Goal: Information Seeking & Learning: Learn about a topic

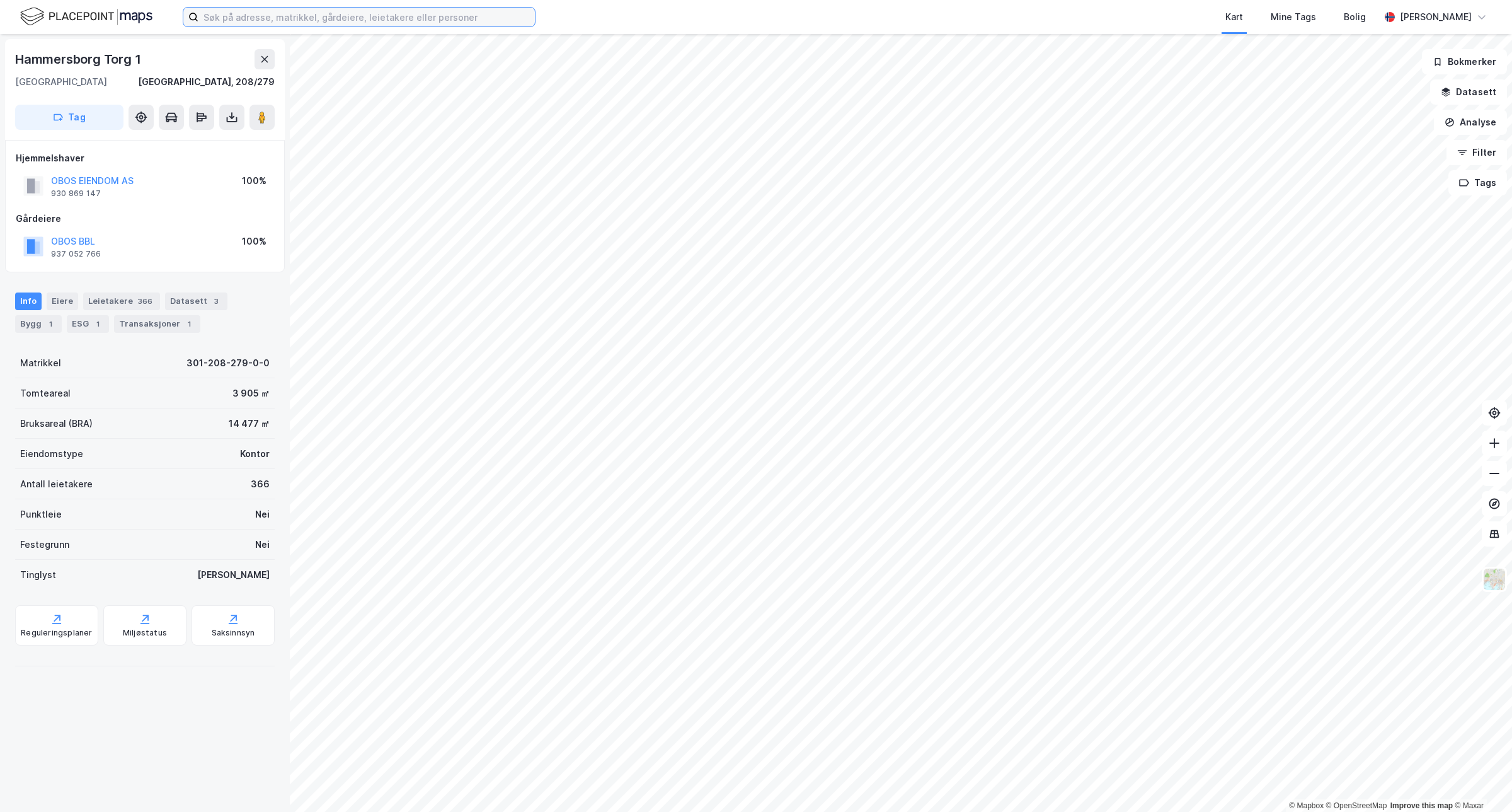
click at [203, 17] on input at bounding box center [366, 17] width 337 height 19
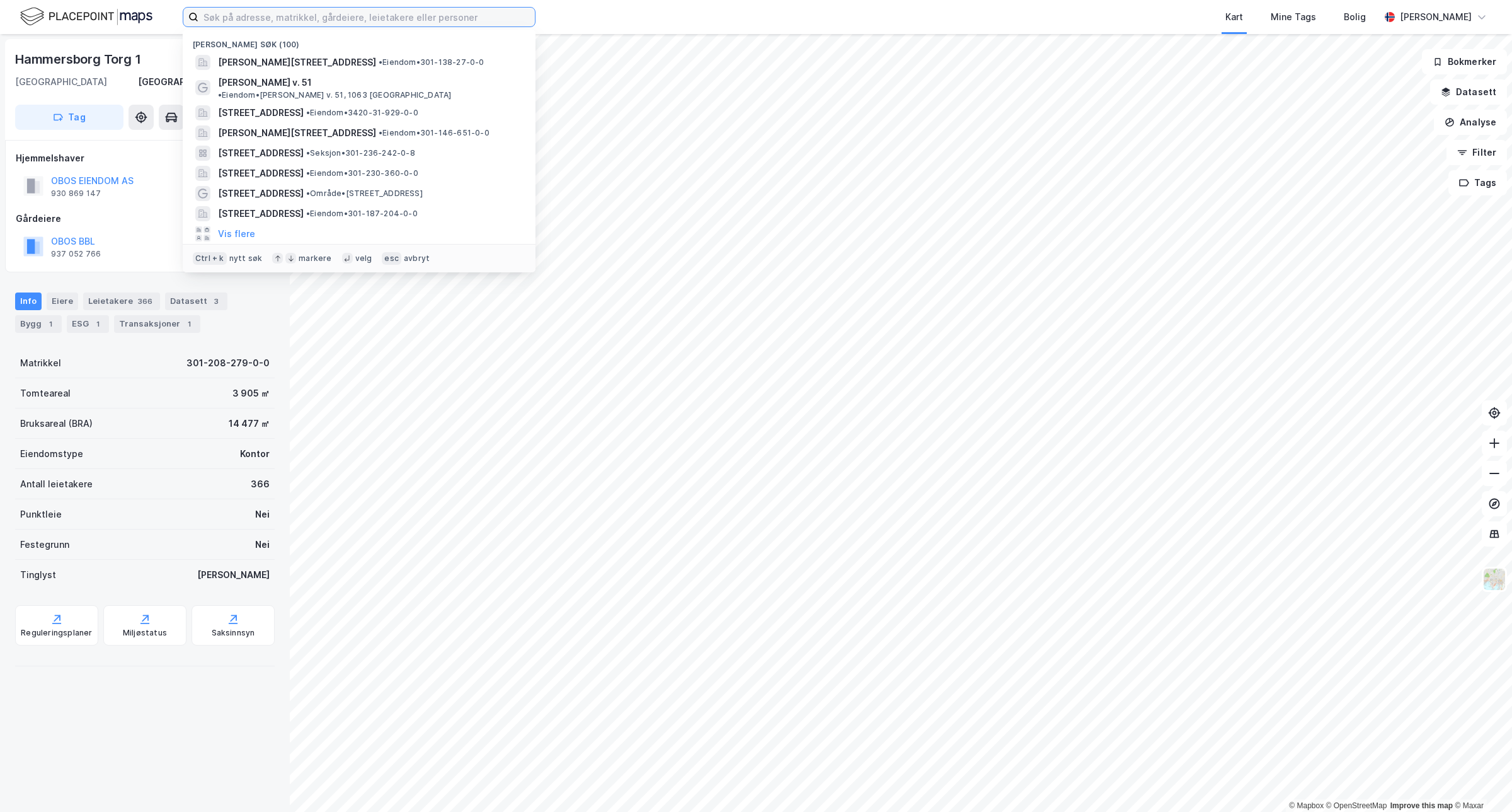
paste input "180/432"
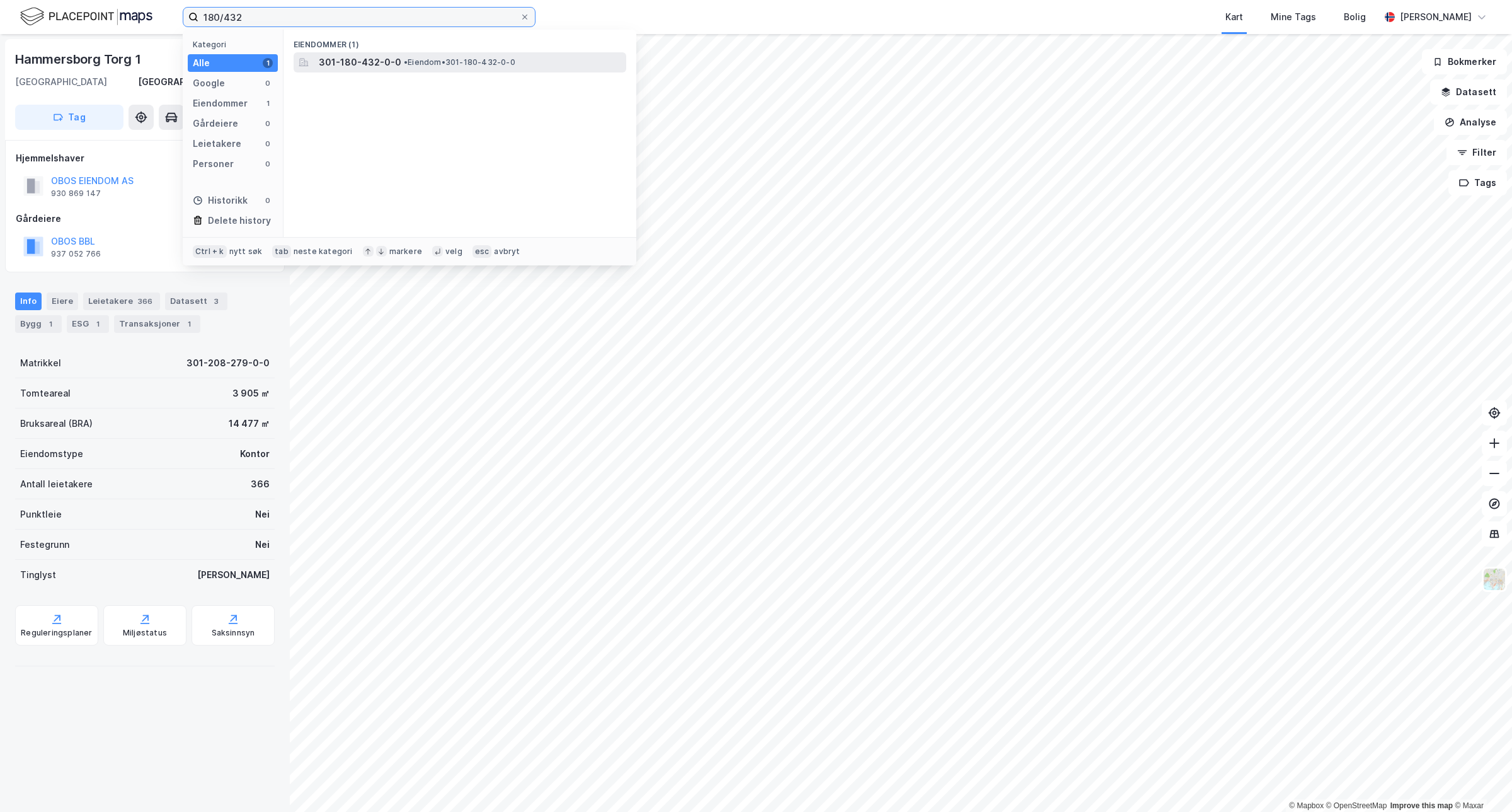
type input "180/432"
click at [341, 61] on span "301-180-432-0-0" at bounding box center [360, 62] width 82 height 15
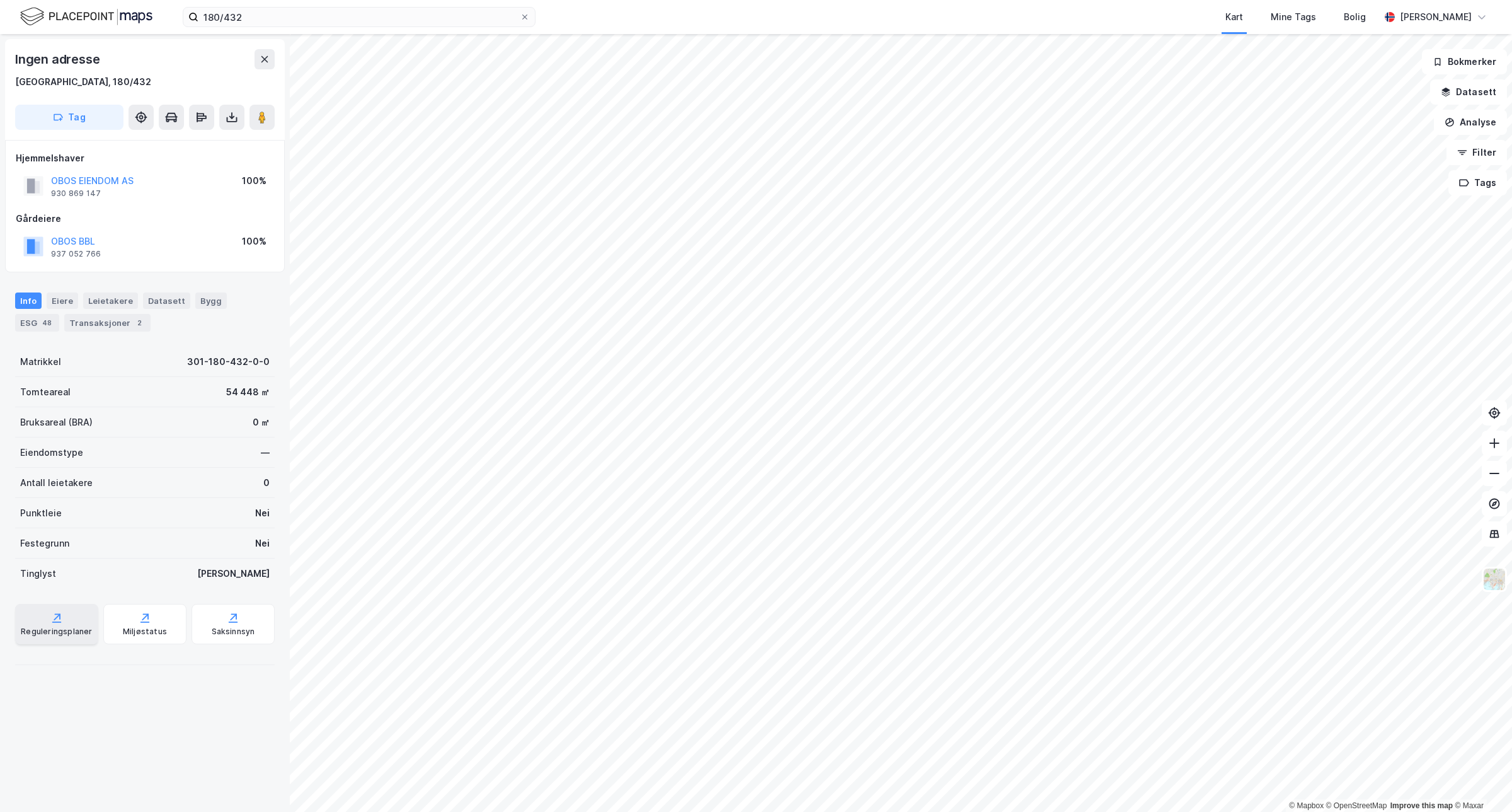
click at [63, 622] on div "Reguleringsplaner" at bounding box center [56, 623] width 83 height 40
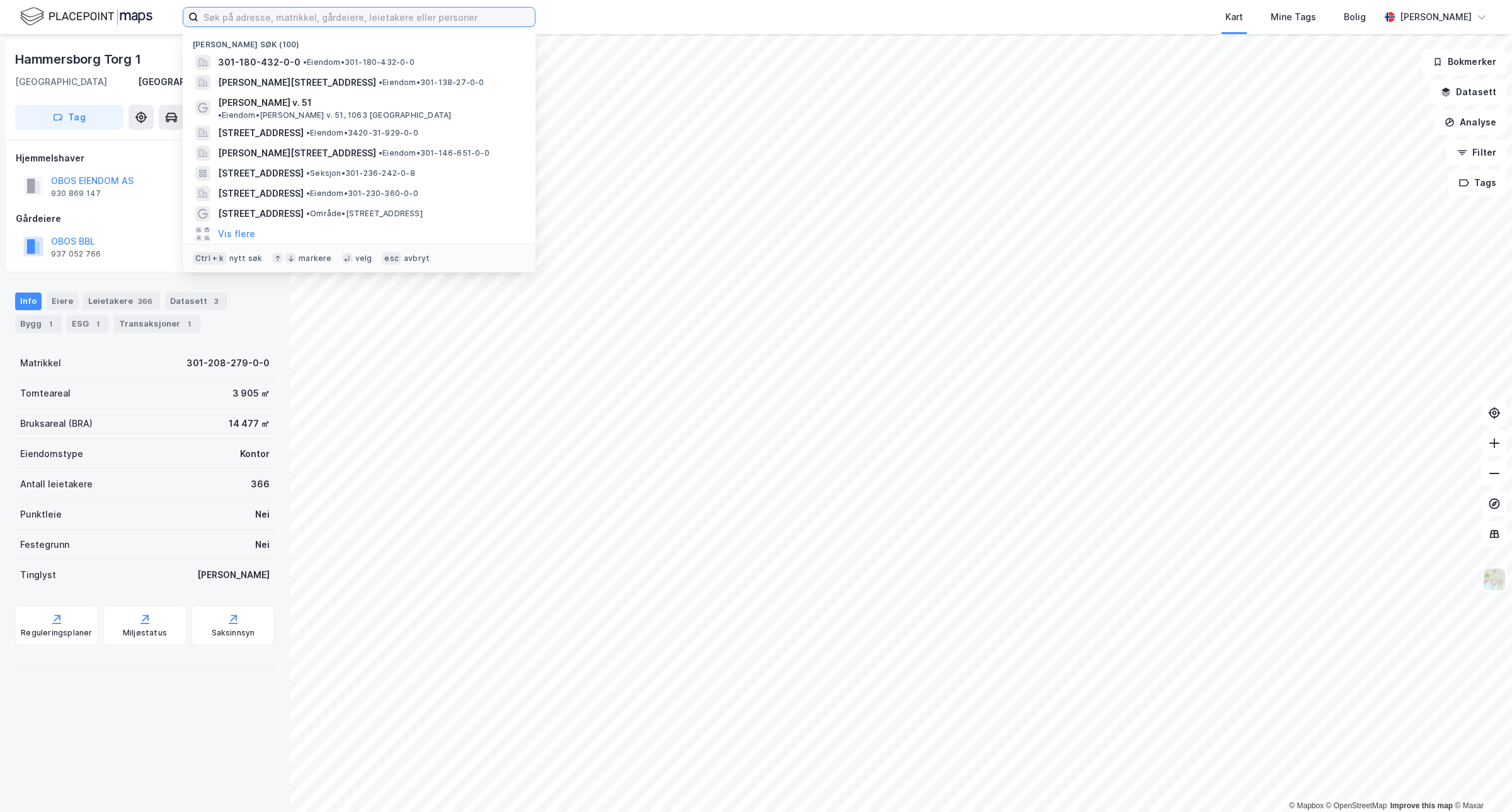
click at [269, 10] on input at bounding box center [366, 17] width 337 height 19
paste input "180/531"
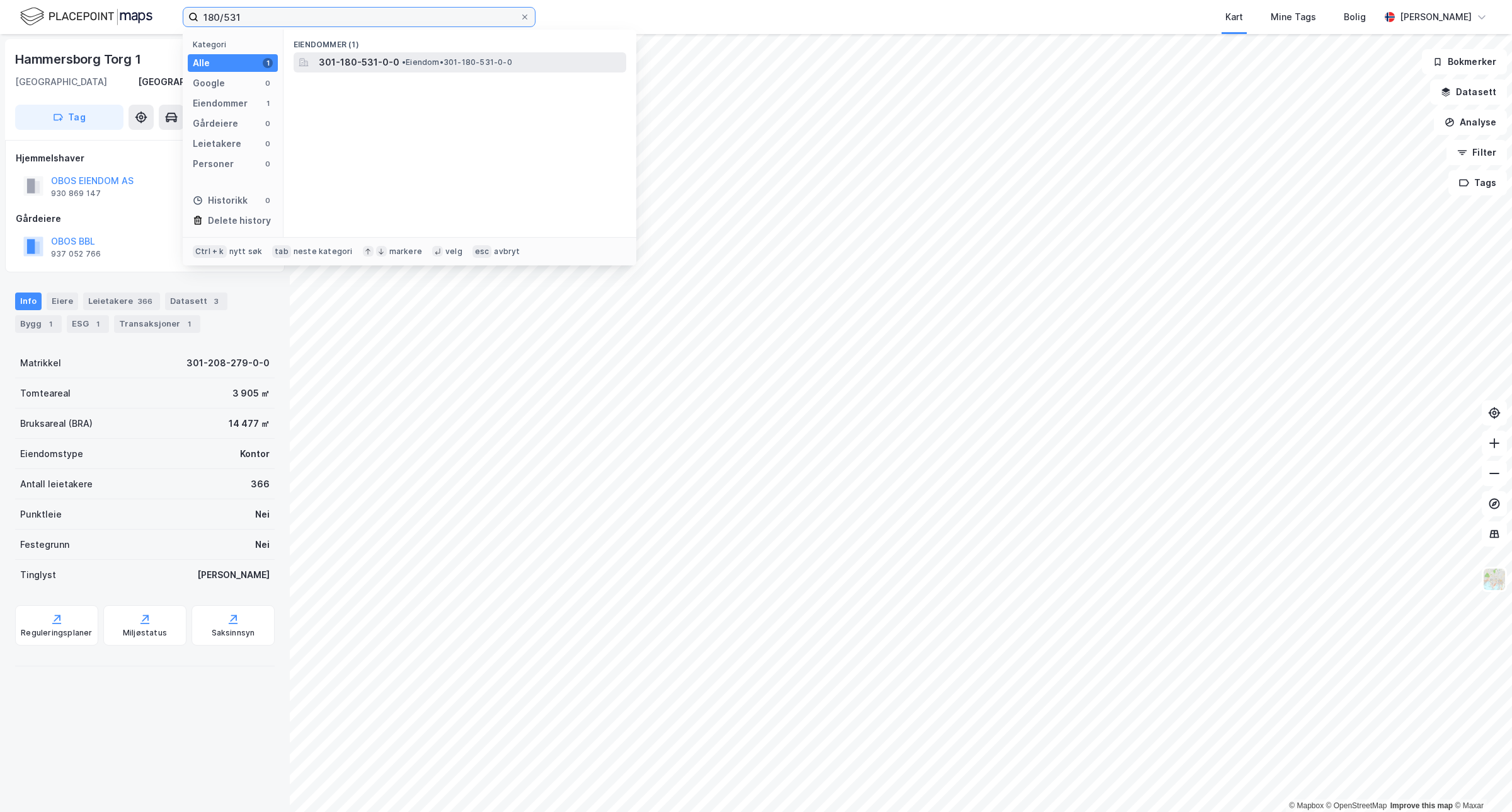
type input "180/531"
click at [362, 62] on span "301-180-531-0-0" at bounding box center [359, 62] width 81 height 15
